Goal: Task Accomplishment & Management: Complete application form

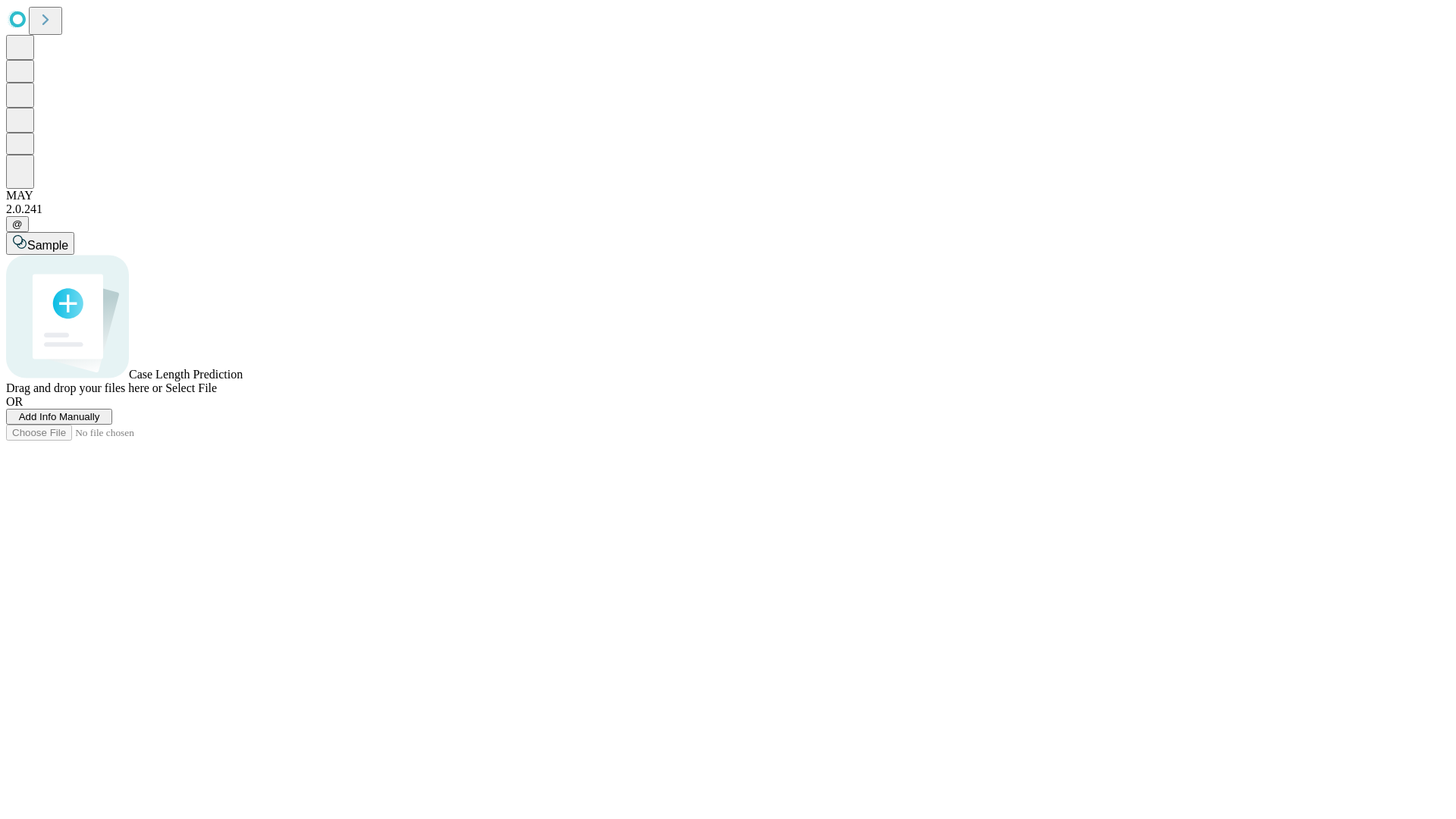
click at [101, 423] on span "Add Info Manually" at bounding box center [60, 416] width 81 height 11
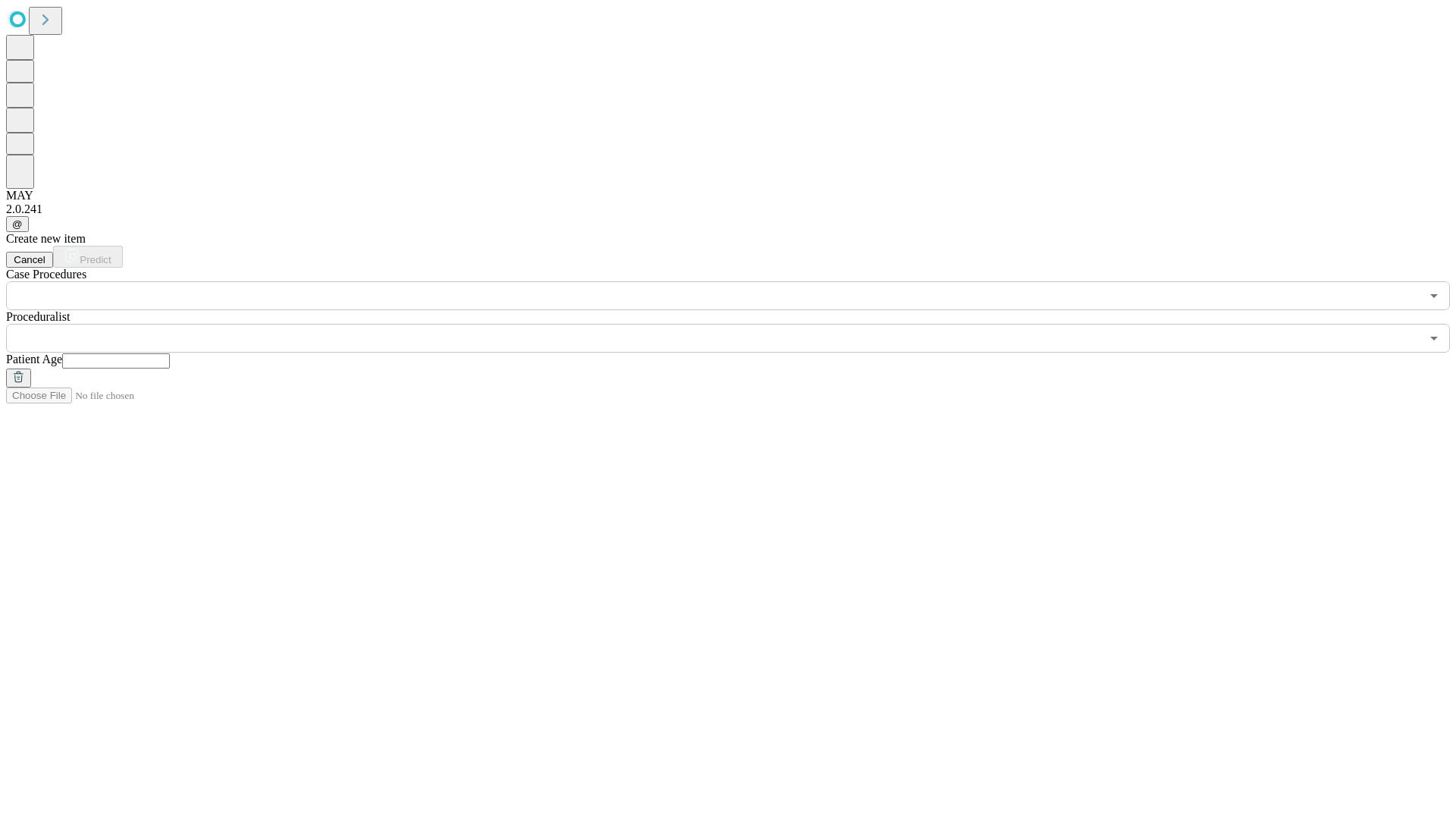
click at [170, 354] on input "text" at bounding box center [116, 361] width 107 height 16
type input "**"
click at [738, 324] on input "text" at bounding box center [713, 338] width 1414 height 29
